Goal: Transaction & Acquisition: Purchase product/service

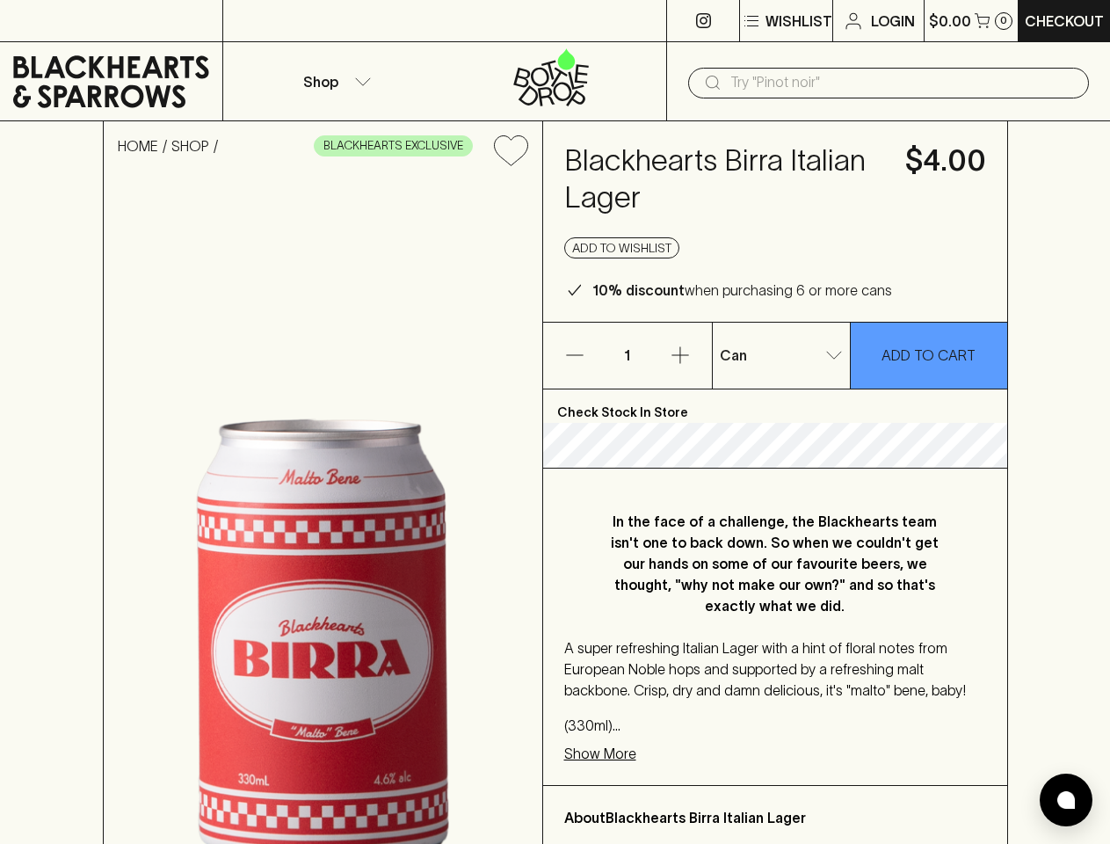
click at [785, 21] on p "Wishlist" at bounding box center [798, 21] width 67 height 21
click at [888, 83] on input "text" at bounding box center [902, 83] width 344 height 28
click at [511, 150] on icon "Add to wishlist" at bounding box center [510, 150] width 33 height 30
click at [622, 248] on button "Add to wishlist" at bounding box center [621, 247] width 115 height 21
click at [575, 355] on icon "button" at bounding box center [574, 355] width 17 height 1
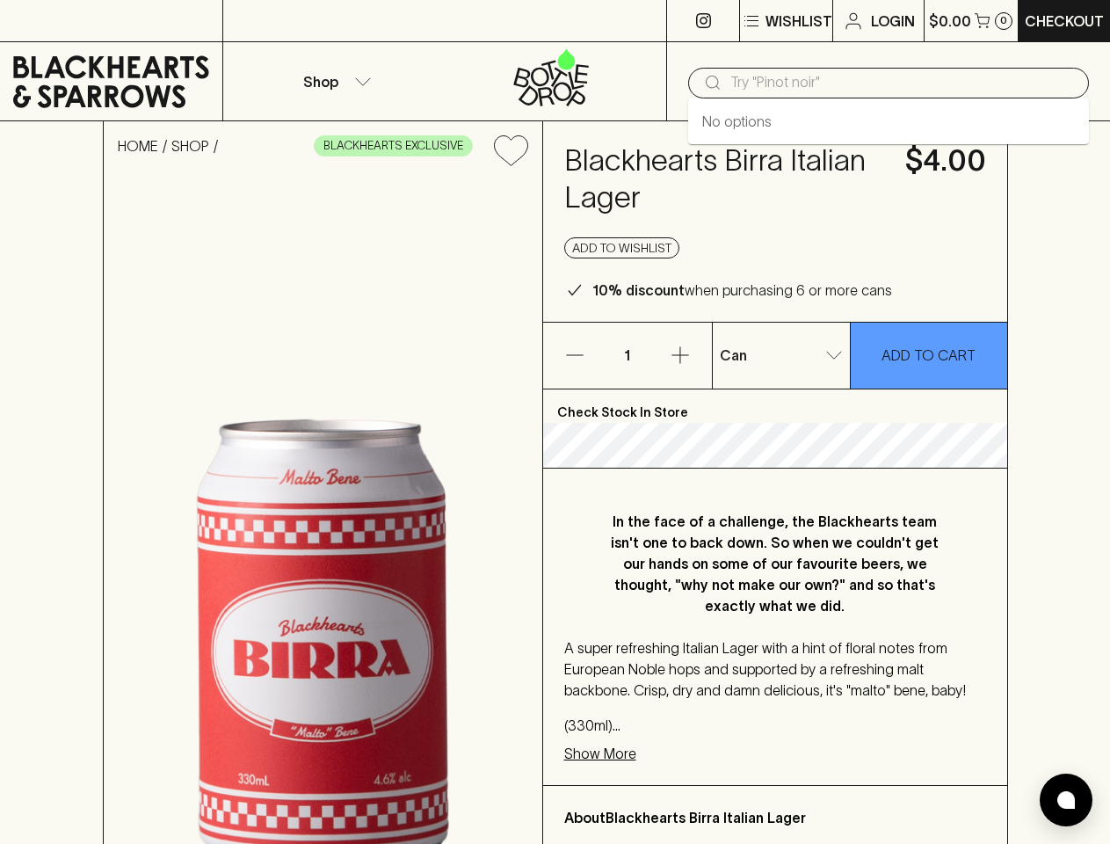
click at [680, 355] on icon "button" at bounding box center [679, 355] width 17 height 17
